Goal: Information Seeking & Learning: Compare options

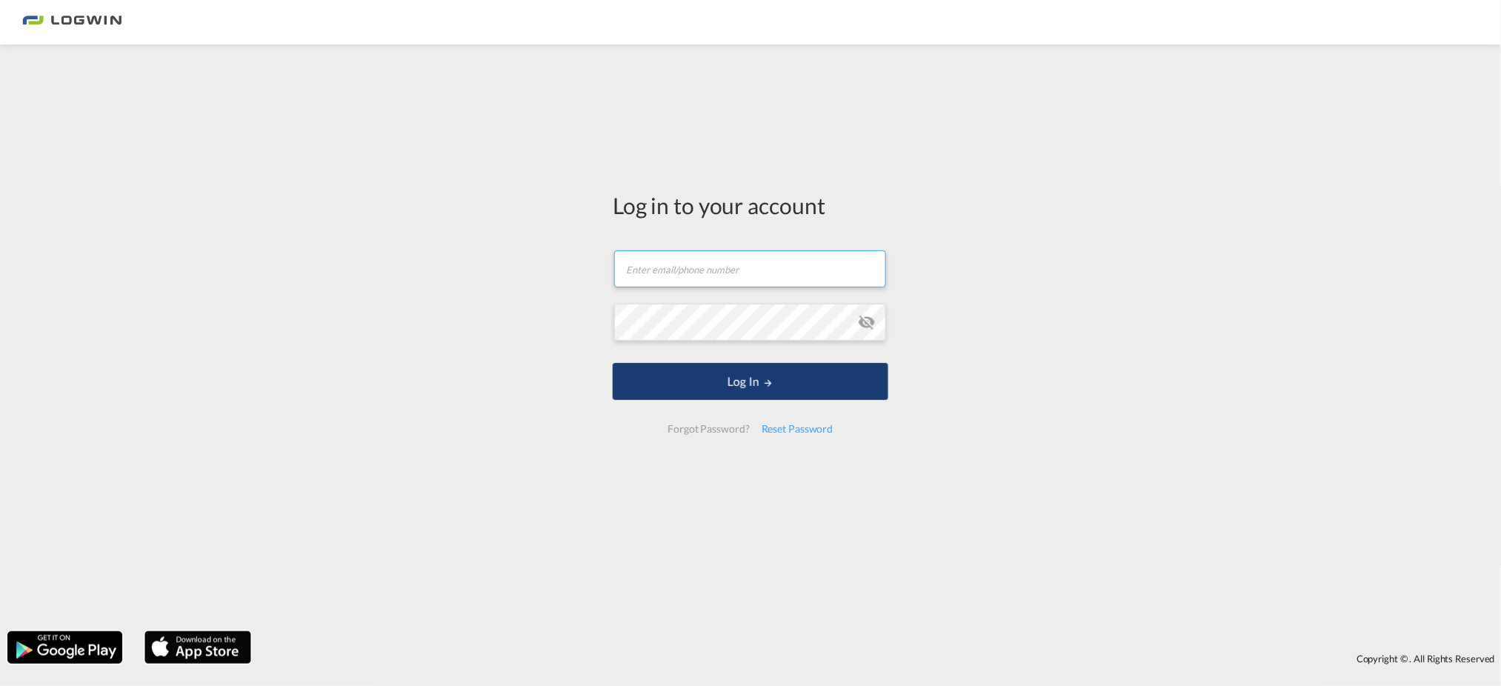
type input "[PERSON_NAME][EMAIL_ADDRESS][PERSON_NAME][DOMAIN_NAME]"
click at [766, 381] on md-icon "LOGIN" at bounding box center [768, 383] width 10 height 10
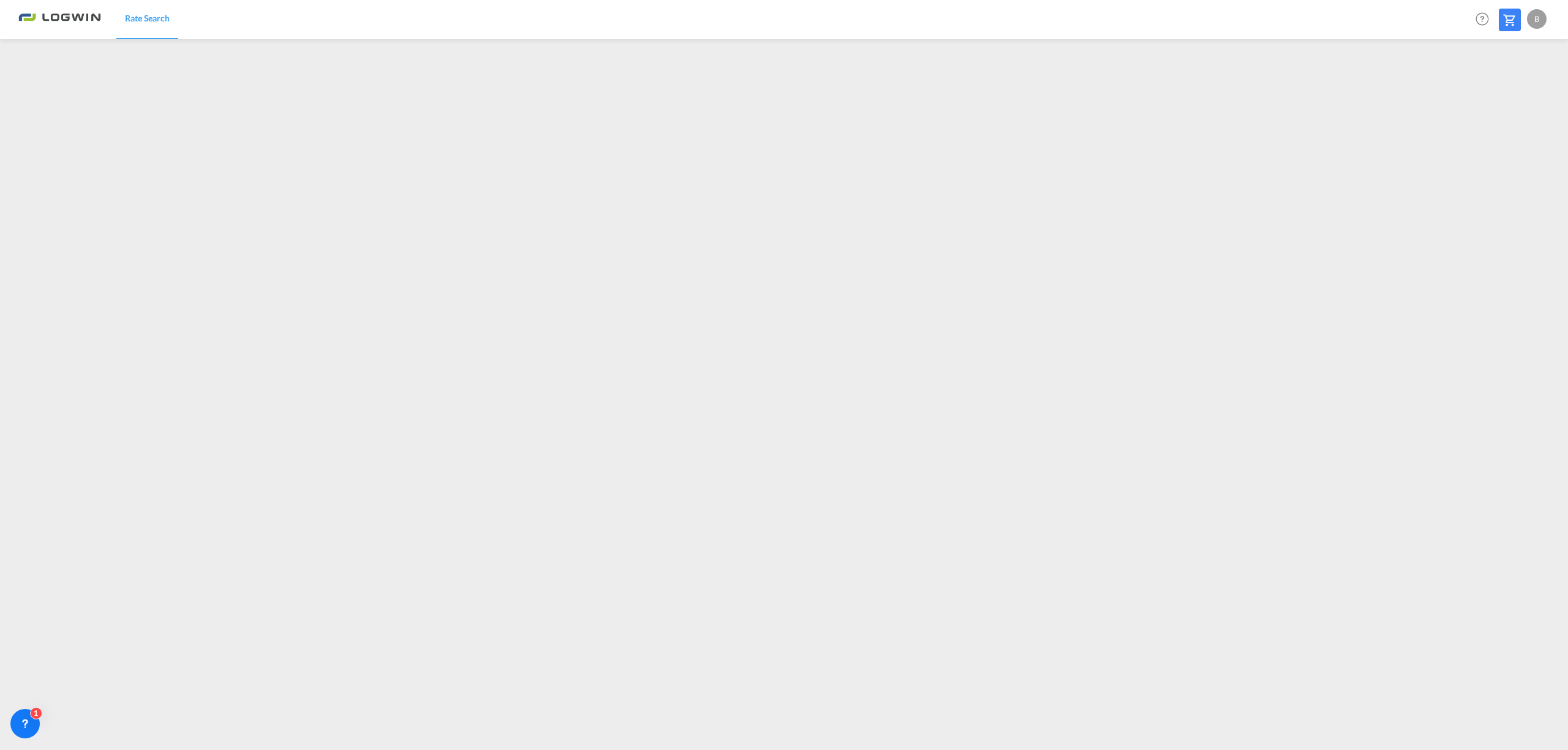
click at [1241, 566] on md-content "Rate Search Help Resources Product Release B My Profile Logout" at bounding box center [784, 375] width 1568 height 750
